Goal: Information Seeking & Learning: Learn about a topic

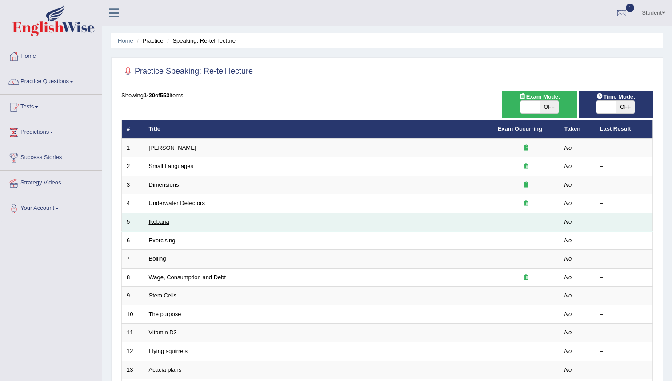
click at [167, 225] on link "Ikebana" at bounding box center [159, 221] width 20 height 7
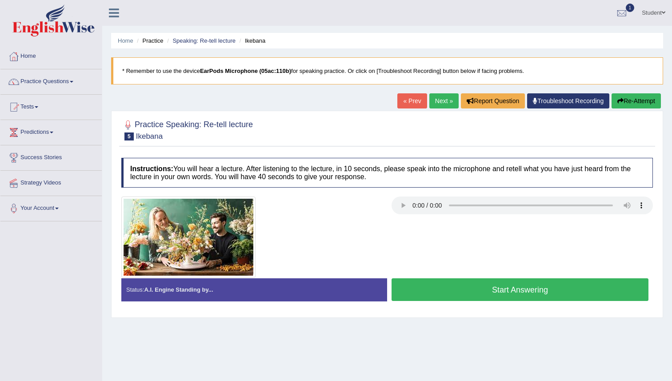
click at [56, 88] on link "Practice Questions" at bounding box center [50, 80] width 101 height 22
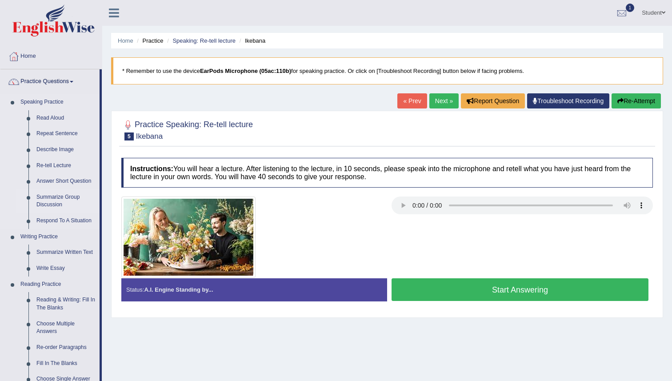
click at [51, 199] on link "Summarize Group Discussion" at bounding box center [65, 201] width 67 height 24
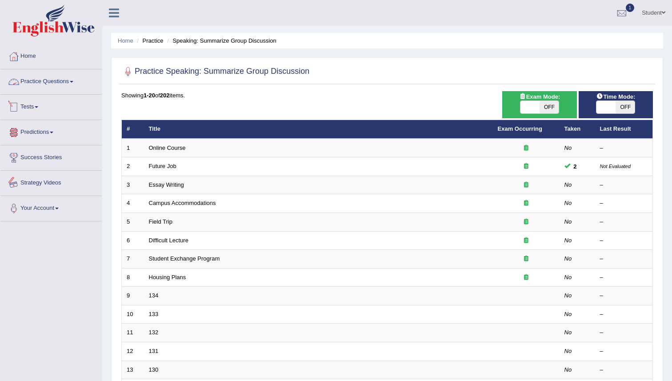
click at [58, 84] on link "Practice Questions" at bounding box center [50, 80] width 101 height 22
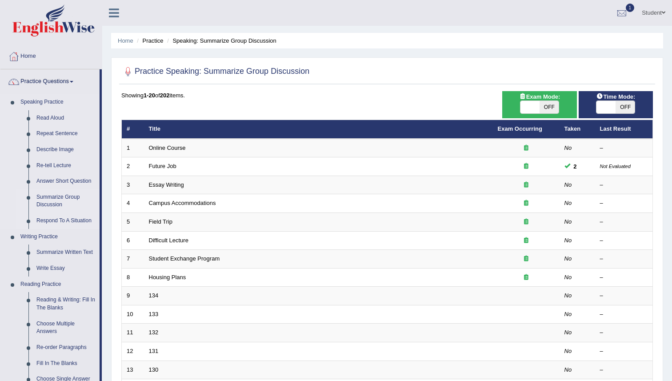
click at [58, 224] on link "Respond To A Situation" at bounding box center [65, 221] width 67 height 16
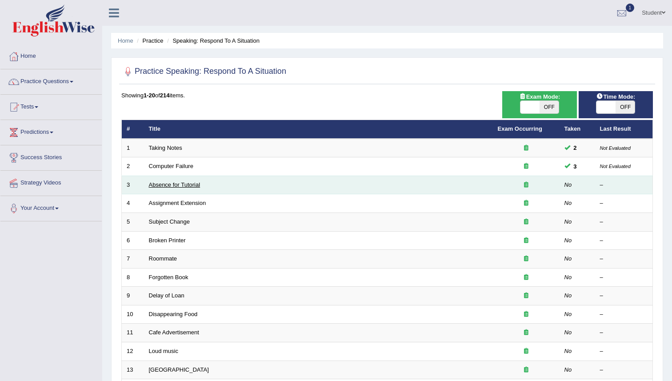
click at [179, 187] on link "Absence for Tutorial" at bounding box center [175, 184] width 52 height 7
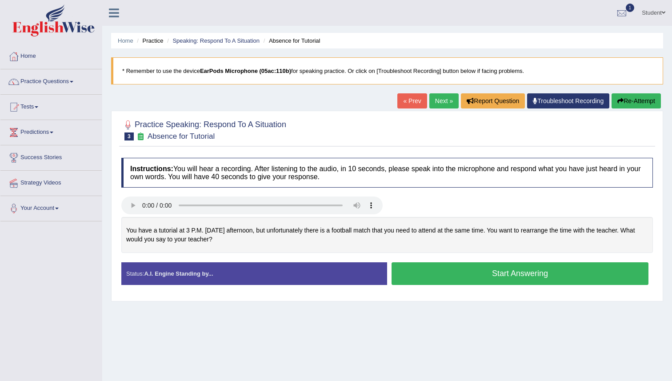
click at [518, 273] on button "Start Answering" at bounding box center [520, 273] width 257 height 23
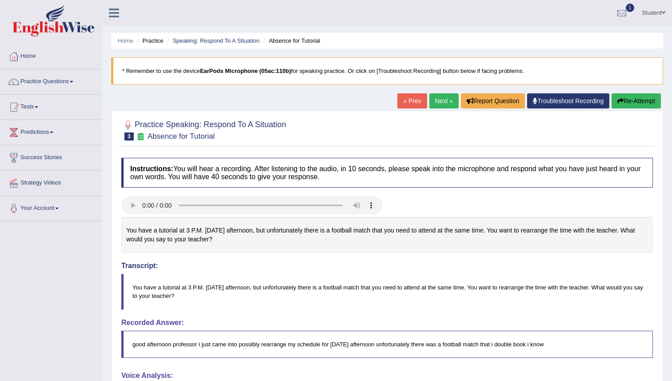
click at [623, 102] on button "Re-Attempt" at bounding box center [636, 100] width 49 height 15
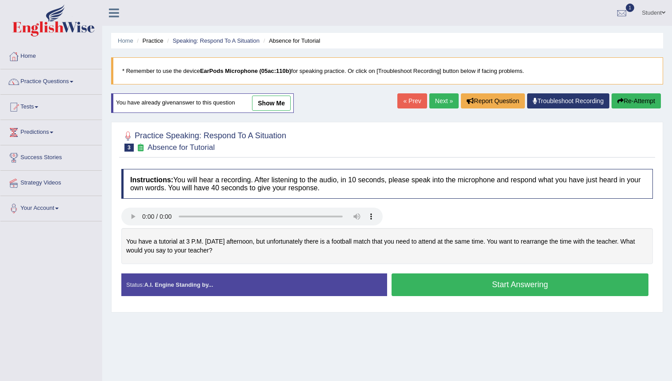
click at [412, 286] on button "Start Answering" at bounding box center [520, 285] width 257 height 23
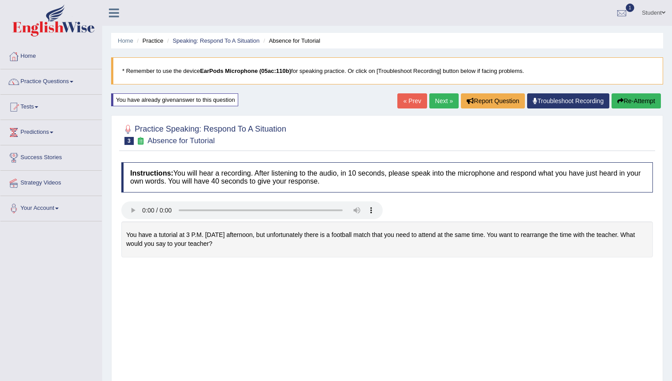
click at [0, 0] on div "Saving your answer..." at bounding box center [0, 0] width 0 height 0
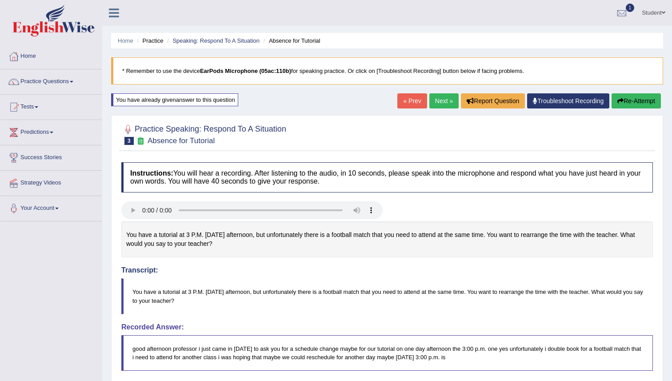
click at [439, 100] on link "Next »" at bounding box center [444, 100] width 29 height 15
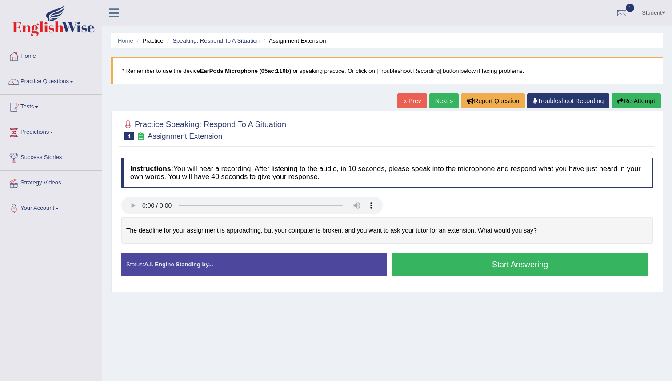
click at [438, 269] on button "Start Answering" at bounding box center [520, 264] width 257 height 23
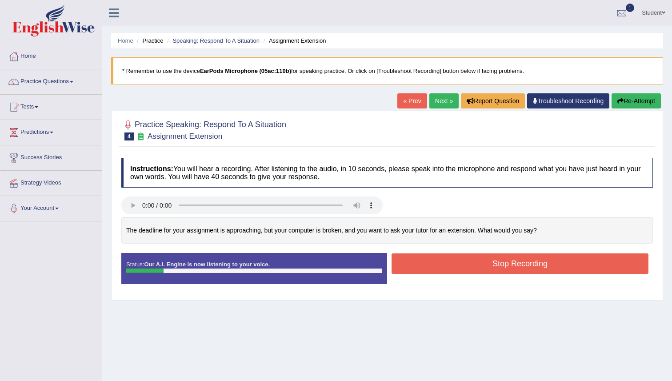
click at [438, 269] on button "Stop Recording" at bounding box center [520, 263] width 257 height 20
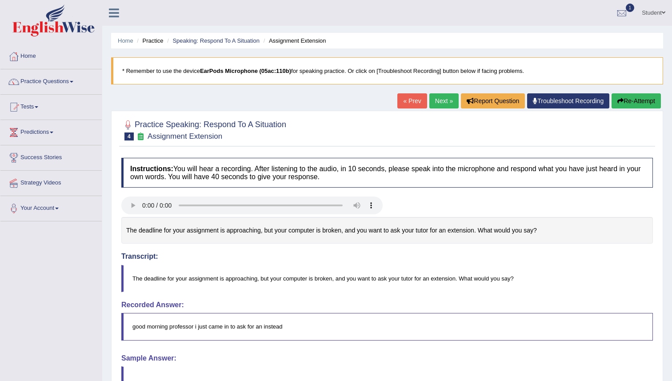
click at [632, 98] on body "Toggle navigation Home Practice Questions Speaking Practice Read Aloud Repeat S…" at bounding box center [336, 190] width 672 height 381
click at [643, 97] on button "Re-Attempt" at bounding box center [636, 100] width 49 height 15
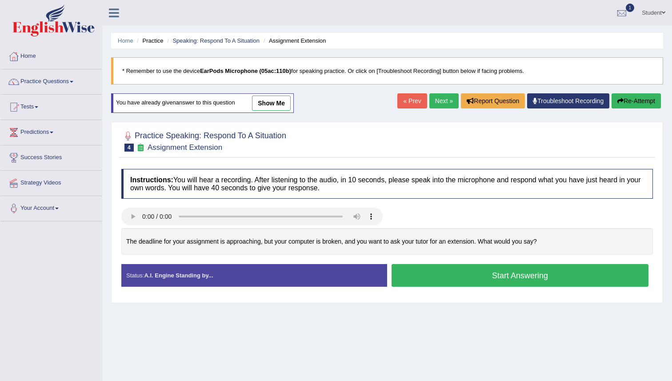
click at [465, 276] on button "Start Answering" at bounding box center [520, 275] width 257 height 23
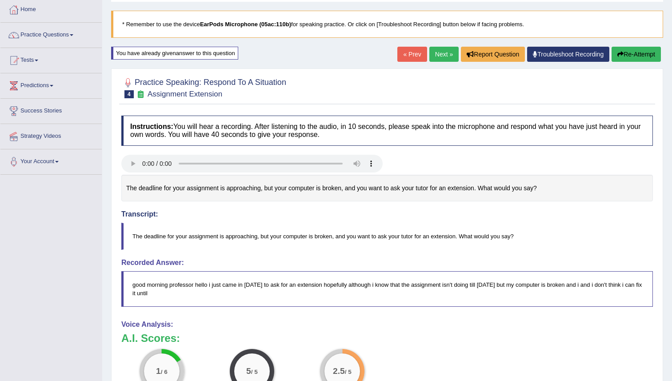
scroll to position [33, 0]
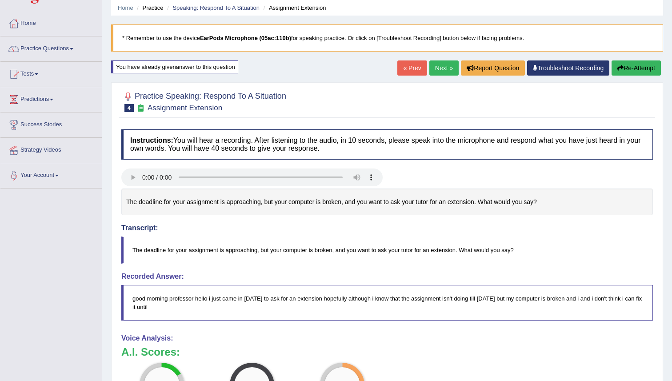
click at [629, 68] on button "Re-Attempt" at bounding box center [636, 67] width 49 height 15
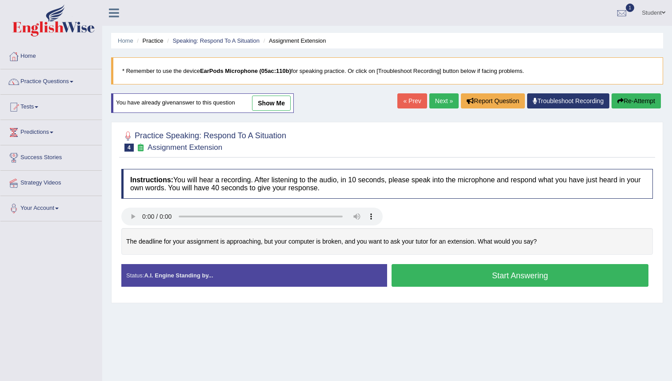
click at [425, 282] on button "Start Answering" at bounding box center [520, 275] width 257 height 23
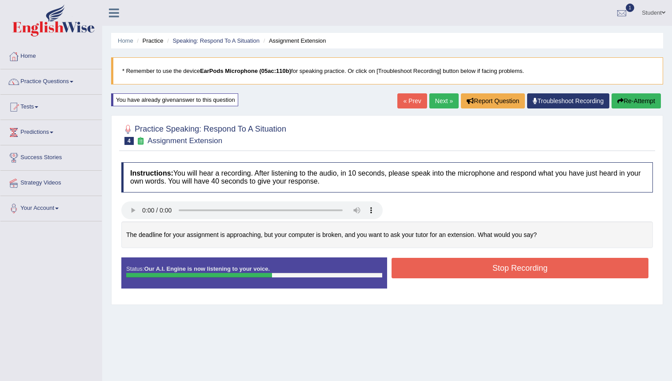
click at [427, 273] on button "Stop Recording" at bounding box center [520, 268] width 257 height 20
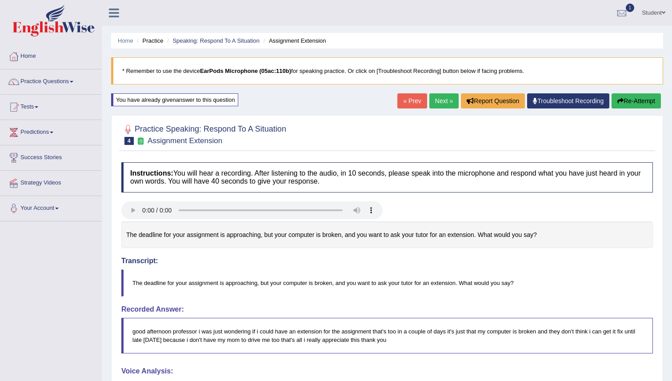
click at [439, 99] on link "Next »" at bounding box center [444, 100] width 29 height 15
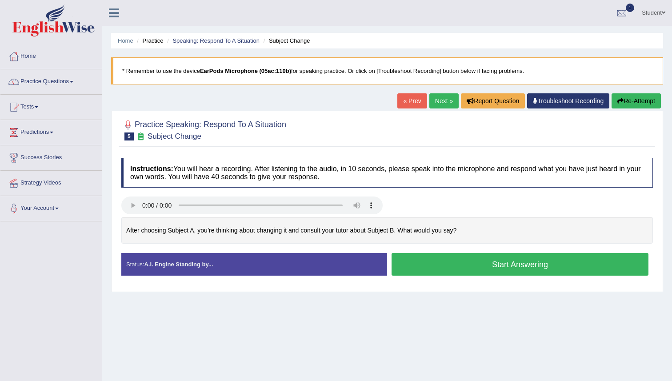
click at [398, 264] on button "Start Answering" at bounding box center [520, 264] width 257 height 23
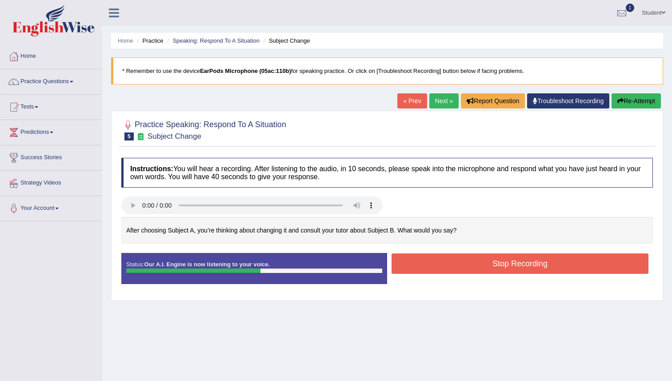
click at [397, 257] on button "Stop Recording" at bounding box center [520, 263] width 257 height 20
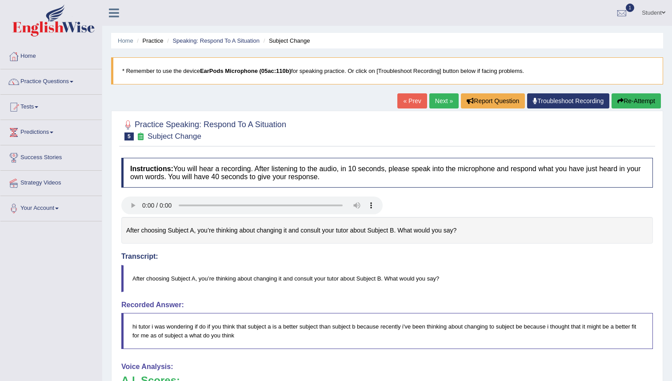
click at [431, 97] on link "Next »" at bounding box center [444, 100] width 29 height 15
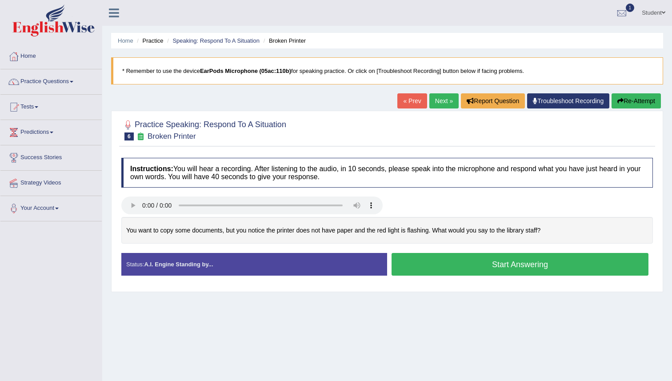
click at [411, 270] on button "Start Answering" at bounding box center [520, 264] width 257 height 23
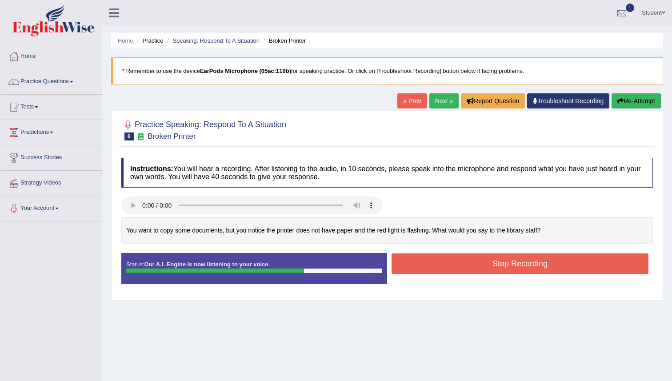
click at [411, 270] on button "Stop Recording" at bounding box center [520, 263] width 257 height 20
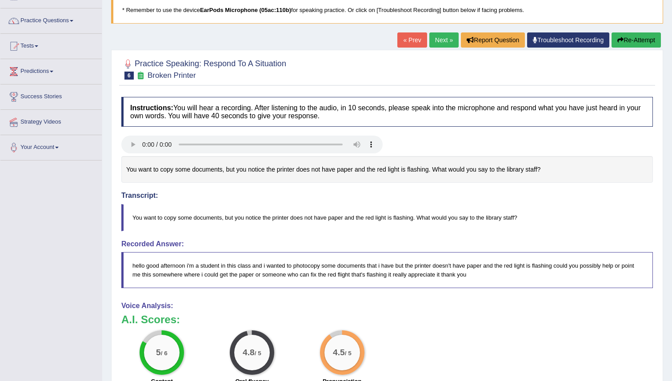
scroll to position [60, 0]
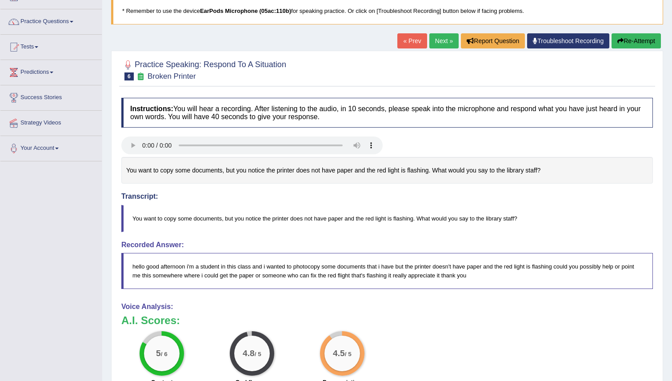
click at [437, 44] on link "Next »" at bounding box center [444, 40] width 29 height 15
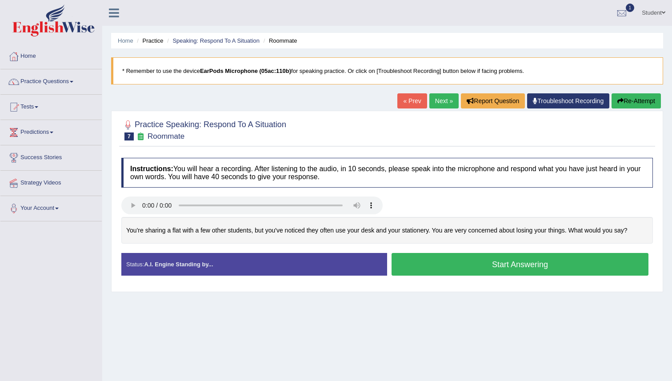
click at [439, 262] on button "Start Answering" at bounding box center [520, 264] width 257 height 23
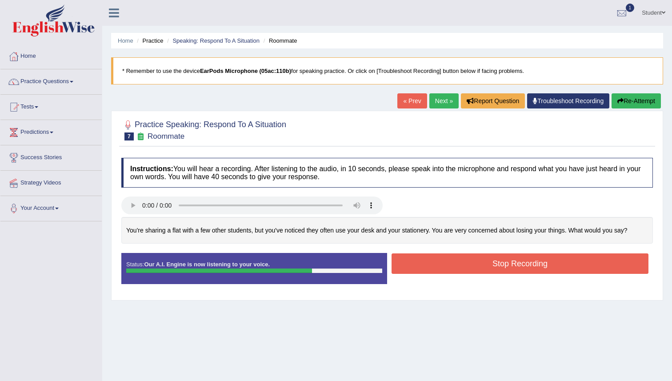
click at [439, 262] on button "Stop Recording" at bounding box center [520, 263] width 257 height 20
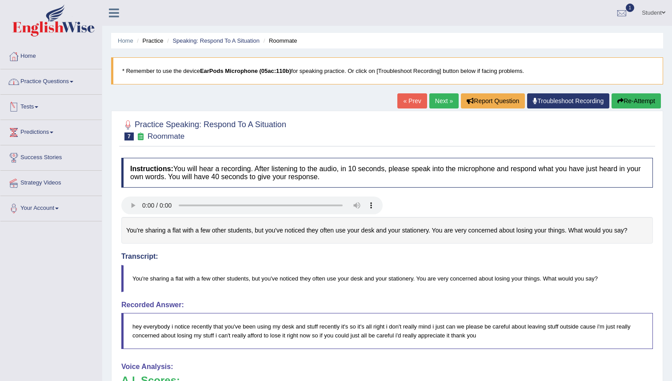
click at [41, 85] on link "Practice Questions" at bounding box center [50, 80] width 101 height 22
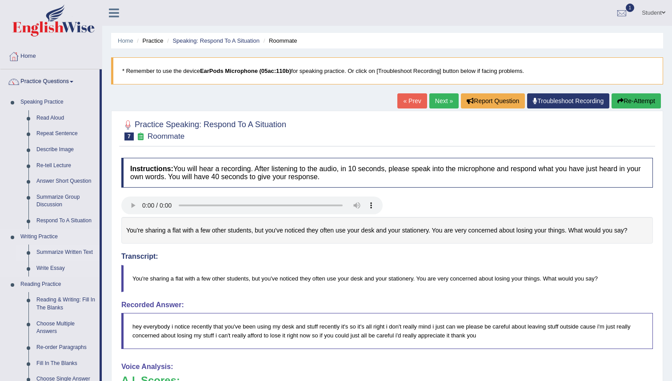
click at [44, 256] on link "Summarize Written Text" at bounding box center [65, 253] width 67 height 16
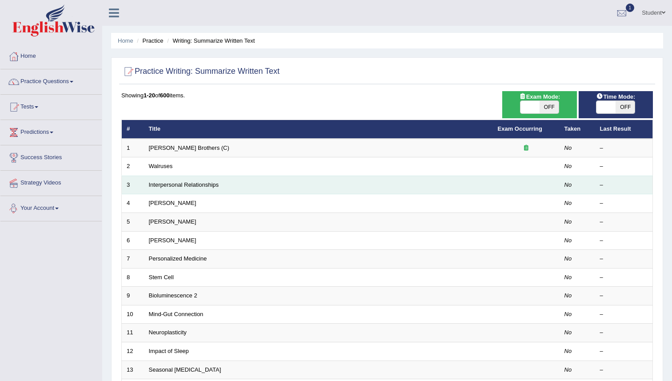
click at [189, 181] on td "Interpersonal Relationships" at bounding box center [318, 185] width 349 height 19
click at [189, 183] on link "Interpersonal Relationships" at bounding box center [184, 184] width 70 height 7
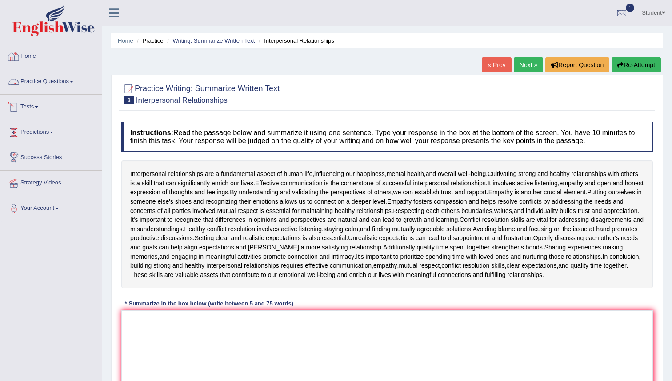
click at [56, 102] on link "Tests" at bounding box center [50, 106] width 101 height 22
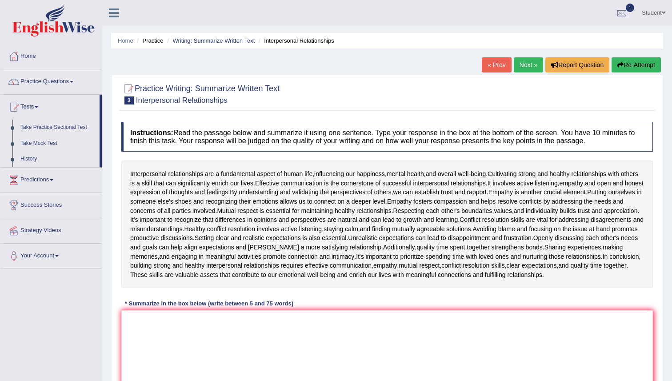
click at [52, 73] on link "Practice Questions" at bounding box center [50, 80] width 101 height 22
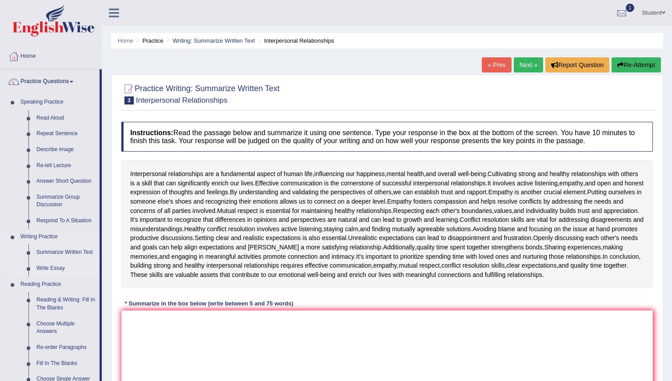
click at [54, 274] on link "Write Essay" at bounding box center [65, 269] width 67 height 16
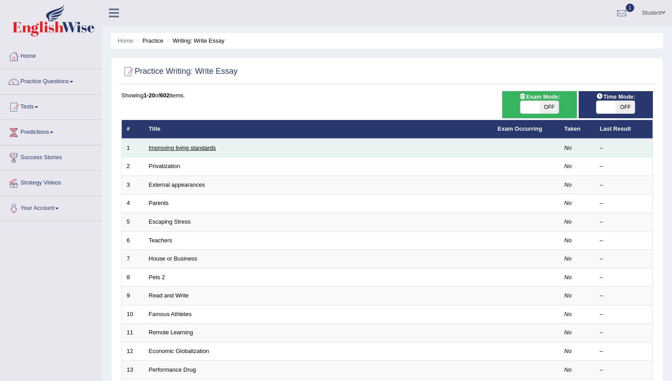
click at [202, 149] on link "Improving living standards" at bounding box center [182, 148] width 67 height 7
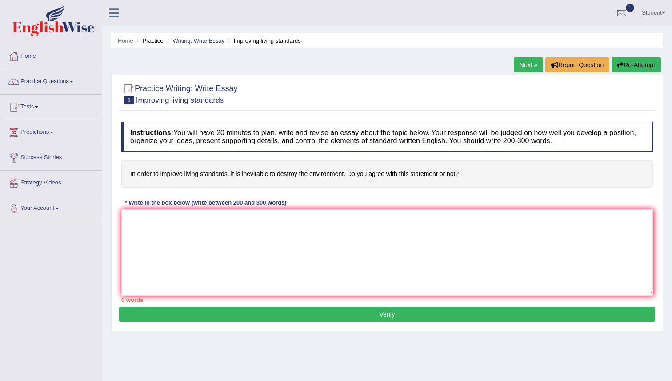
drag, startPoint x: 204, startPoint y: 135, endPoint x: 264, endPoint y: 134, distance: 60.0
click at [264, 135] on h4 "Instructions: You will have 20 minutes to plan, write and revise an essay about…" at bounding box center [387, 137] width 532 height 30
